Goal: Task Accomplishment & Management: Use online tool/utility

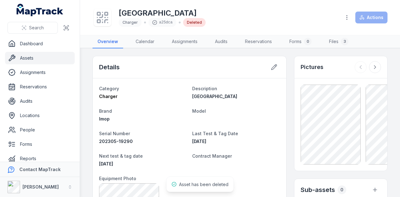
scroll to position [35, 0]
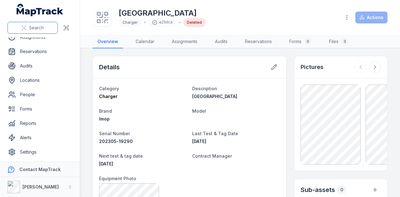
click at [33, 29] on span "Search" at bounding box center [36, 28] width 15 height 6
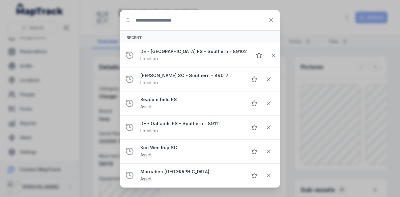
click at [167, 19] on input "Search for anything" at bounding box center [199, 20] width 159 height 20
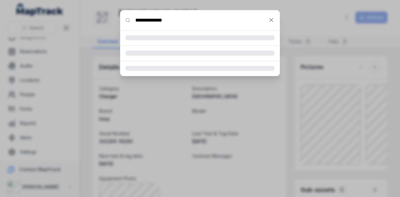
type input "**********"
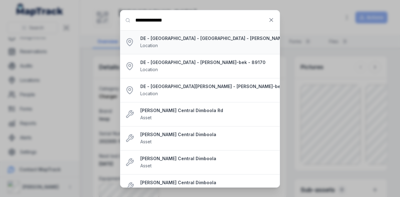
click at [206, 39] on strong "DE - [GEOGRAPHIC_DATA] - [GEOGRAPHIC_DATA] - [PERSON_NAME]-bek - 89169" at bounding box center [214, 38] width 149 height 6
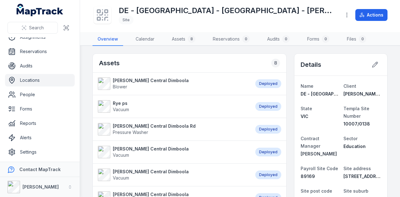
click at [125, 108] on span "Vacuum" at bounding box center [121, 109] width 16 height 5
click at [123, 102] on strong "Rye ps" at bounding box center [121, 103] width 16 height 6
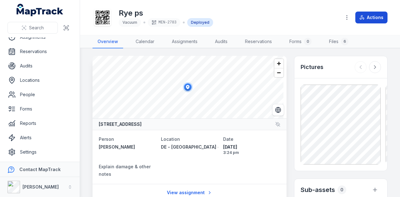
click at [366, 18] on button "Actions" at bounding box center [371, 18] width 32 height 12
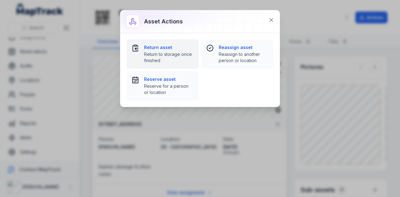
click at [169, 51] on span "Return to storage once finished" at bounding box center [169, 57] width 50 height 12
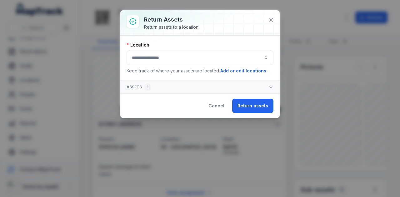
click at [199, 57] on button "button" at bounding box center [199, 58] width 147 height 14
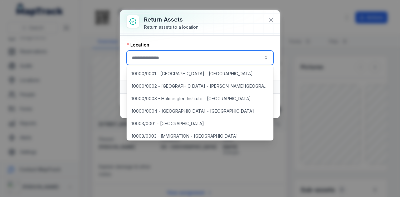
type input "*"
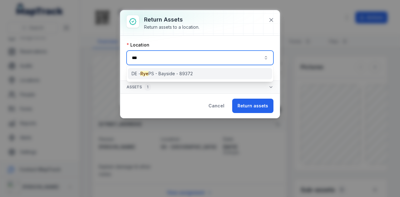
type input "***"
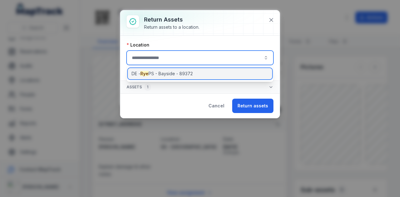
click at [197, 74] on div "[PERSON_NAME] PS - Bayside - 89372" at bounding box center [200, 73] width 145 height 11
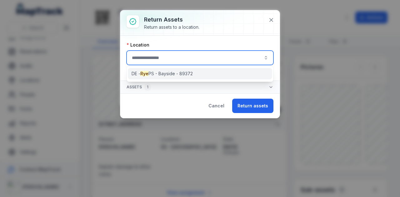
type input "**********"
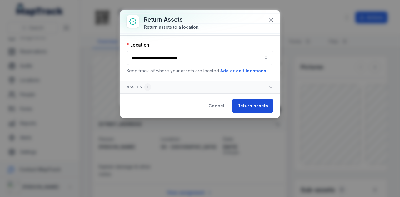
click at [249, 104] on button "Return assets" at bounding box center [252, 106] width 41 height 14
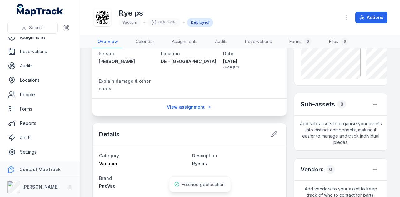
scroll to position [111, 0]
